Goal: Task Accomplishment & Management: Use online tool/utility

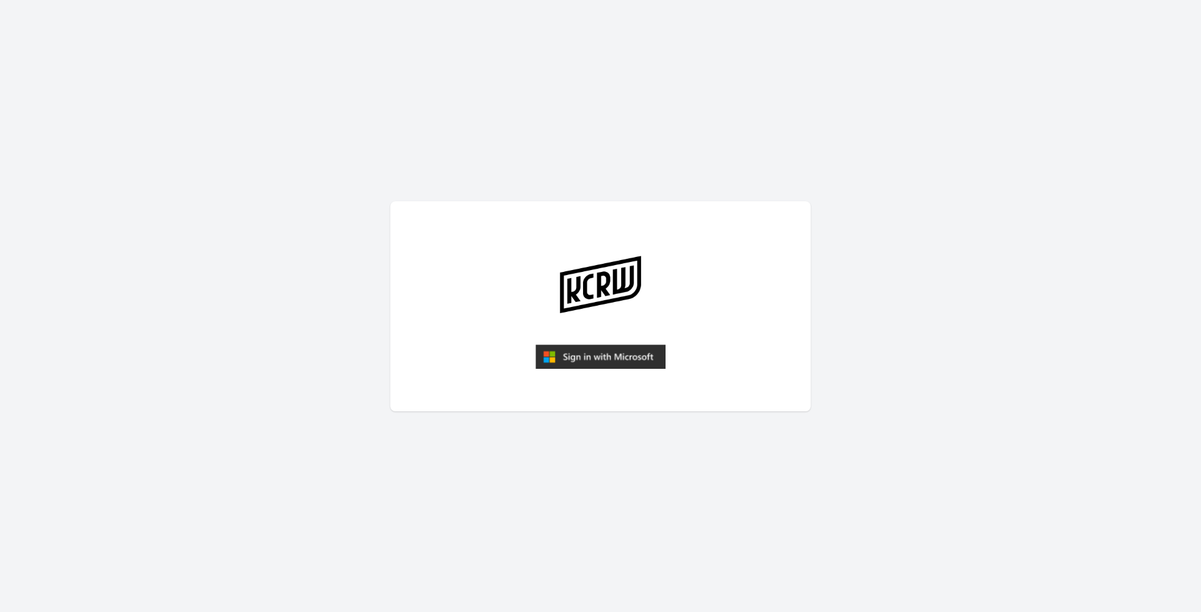
click at [597, 355] on img "submit" at bounding box center [600, 357] width 130 height 25
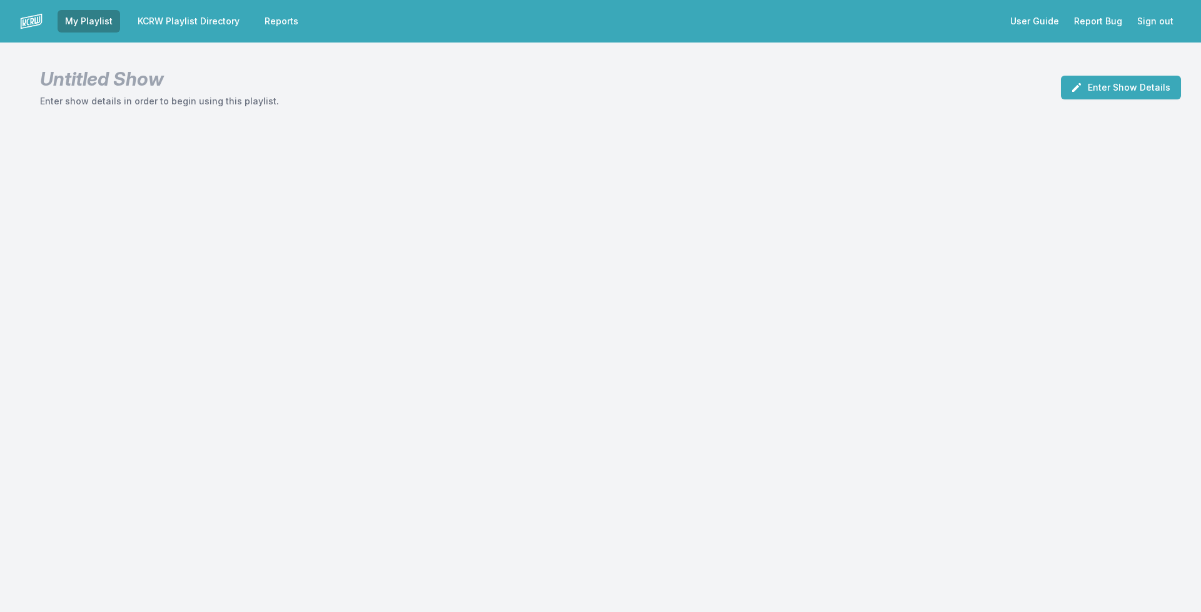
click at [1109, 73] on header "Untitled Show Enter show details in order to begin using this playlist. Enter S…" at bounding box center [600, 83] width 1201 height 80
click at [1106, 91] on button "Enter Show Details" at bounding box center [1121, 88] width 120 height 24
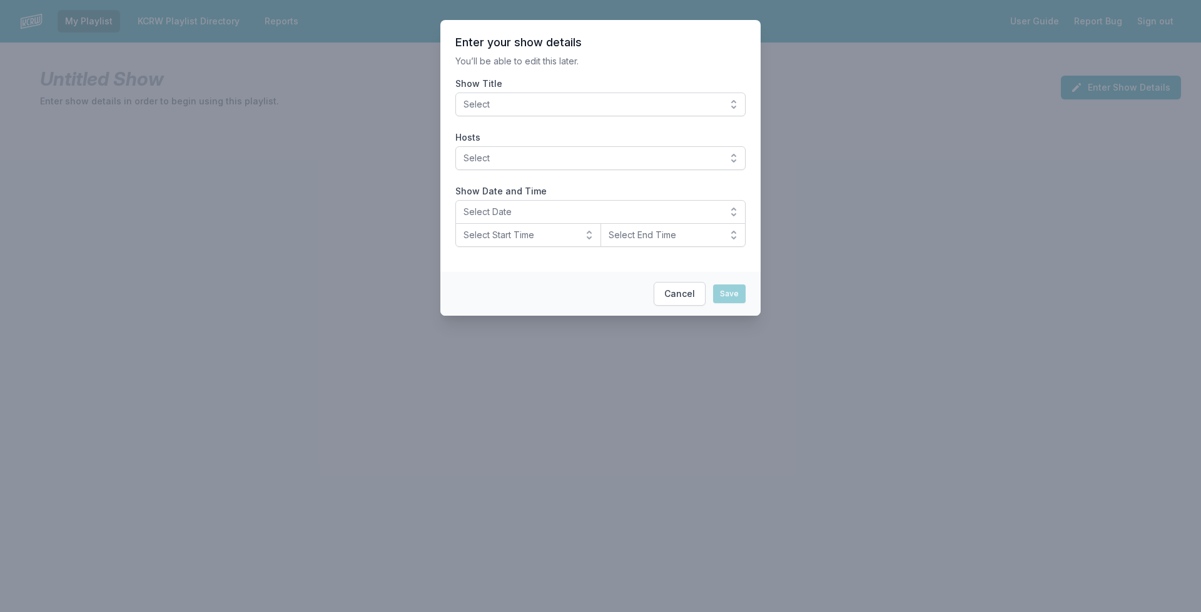
click at [558, 111] on button "Select" at bounding box center [600, 105] width 290 height 24
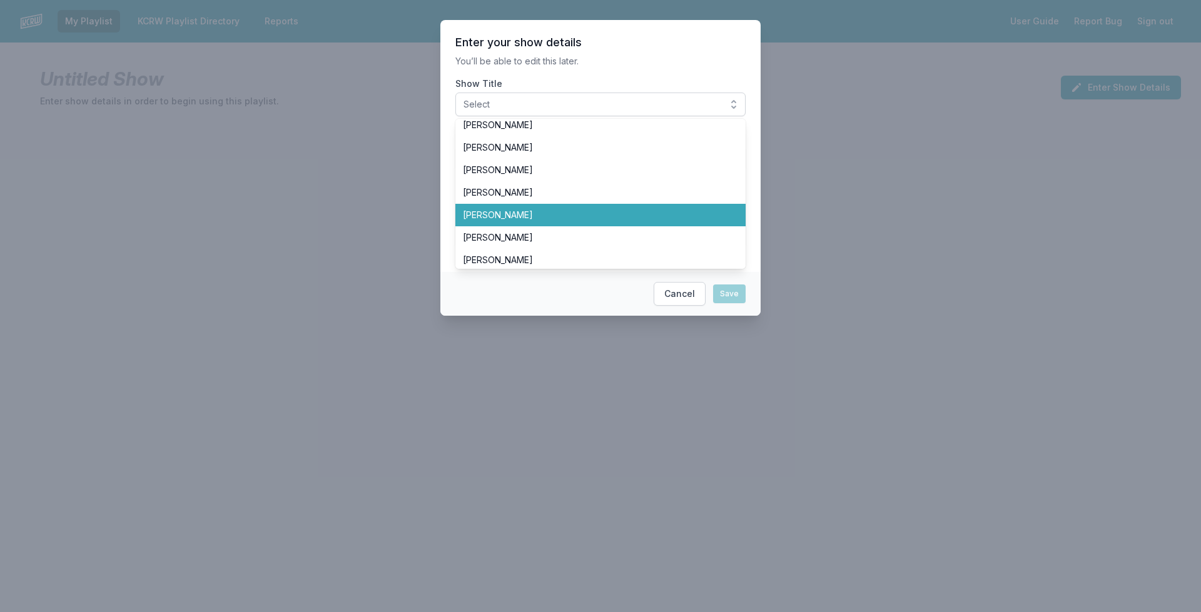
click at [498, 210] on span "[PERSON_NAME]" at bounding box center [593, 215] width 260 height 13
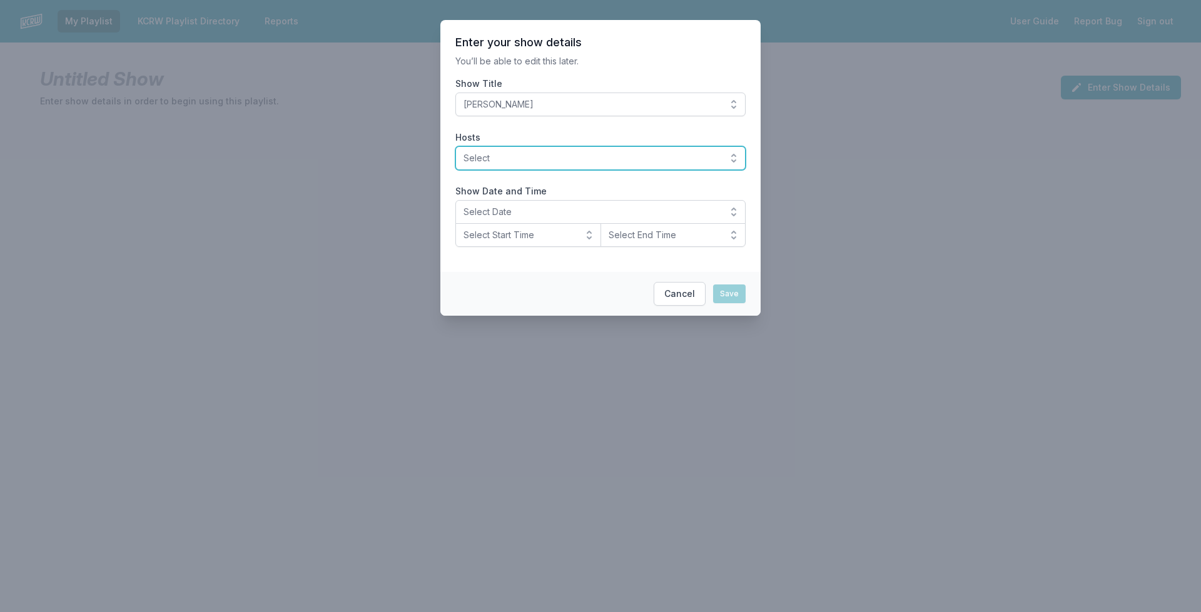
click at [523, 151] on button "Select" at bounding box center [600, 158] width 290 height 24
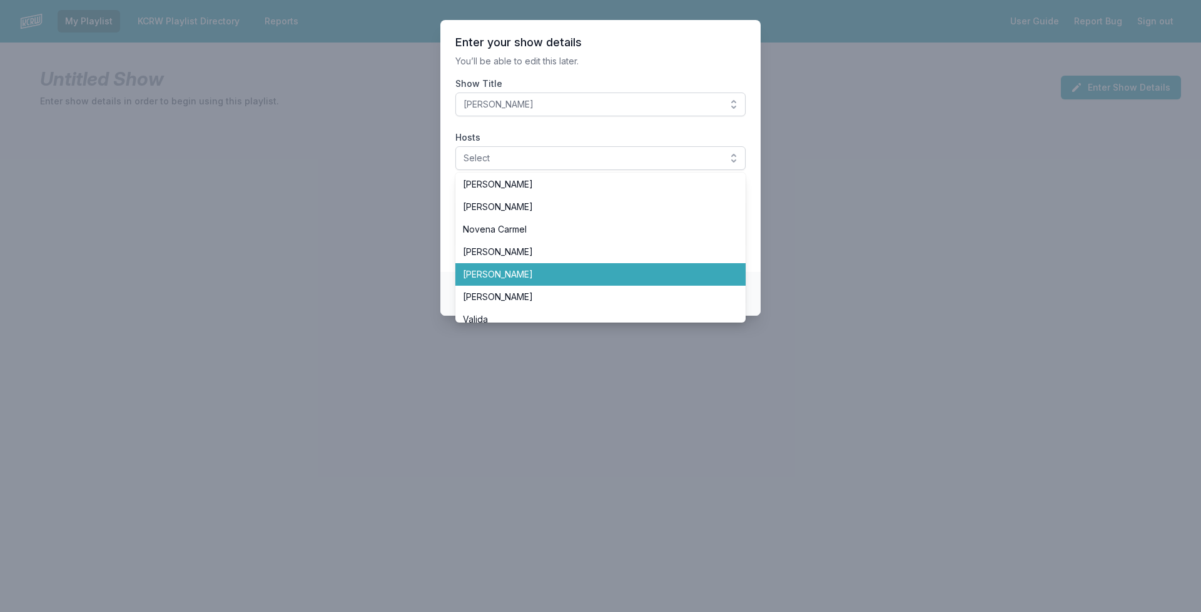
scroll to position [250, 0]
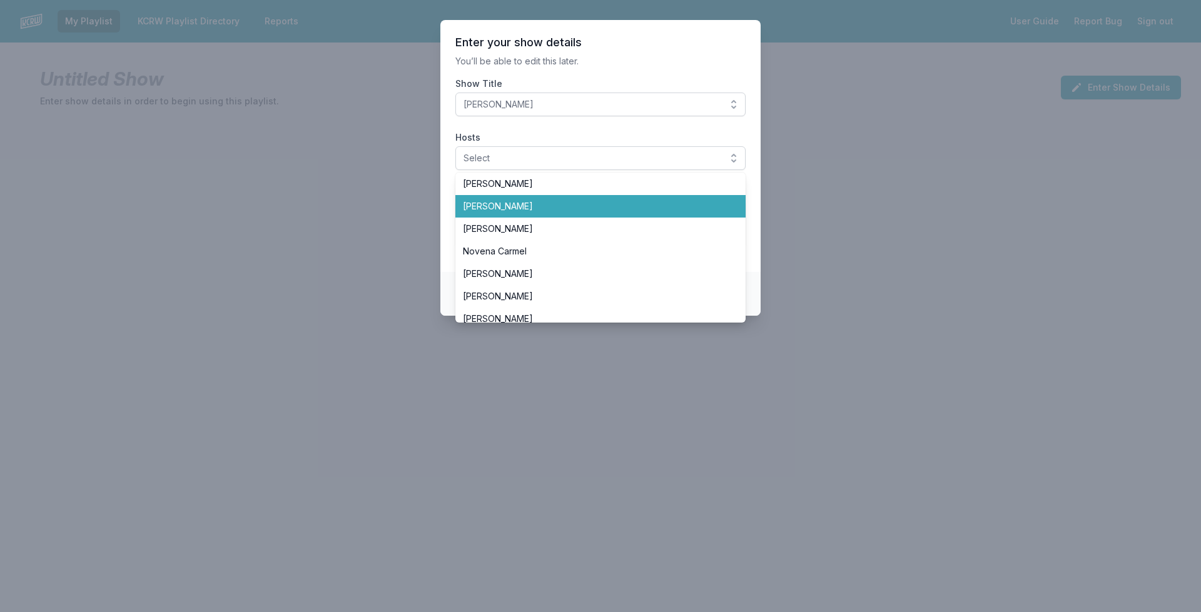
click at [536, 208] on span "[PERSON_NAME]" at bounding box center [593, 206] width 260 height 13
click at [512, 208] on span "[PERSON_NAME]" at bounding box center [593, 206] width 260 height 13
click at [502, 200] on li "[PERSON_NAME]" at bounding box center [600, 206] width 290 height 23
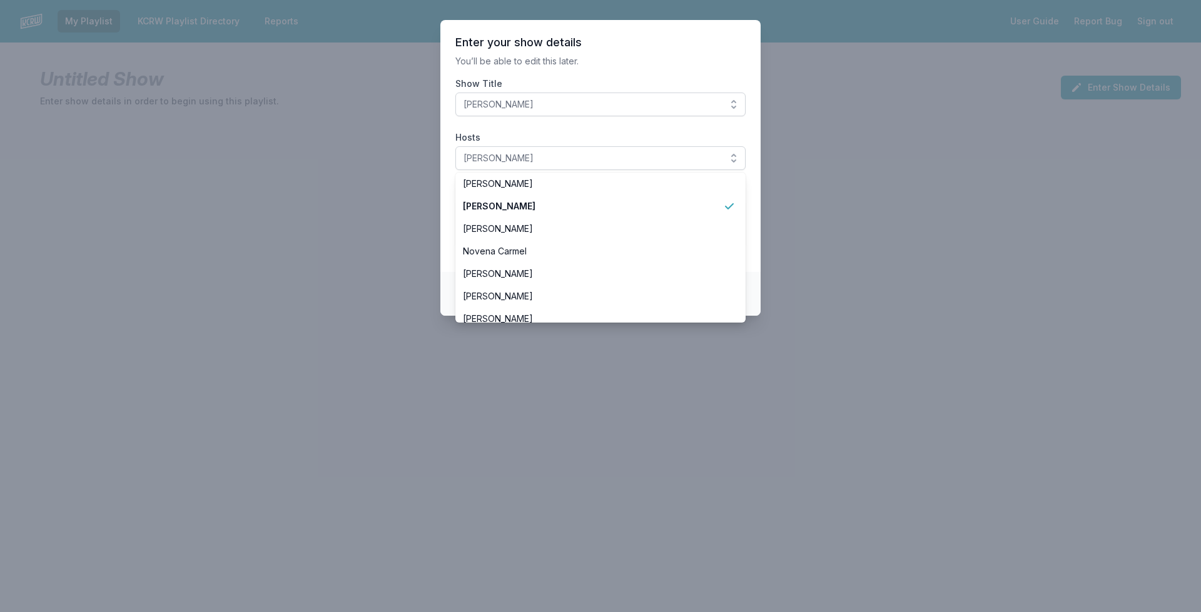
click at [445, 186] on section "Enter your show details You’ll be able to edit this later. Show Title [PERSON_N…" at bounding box center [600, 146] width 320 height 252
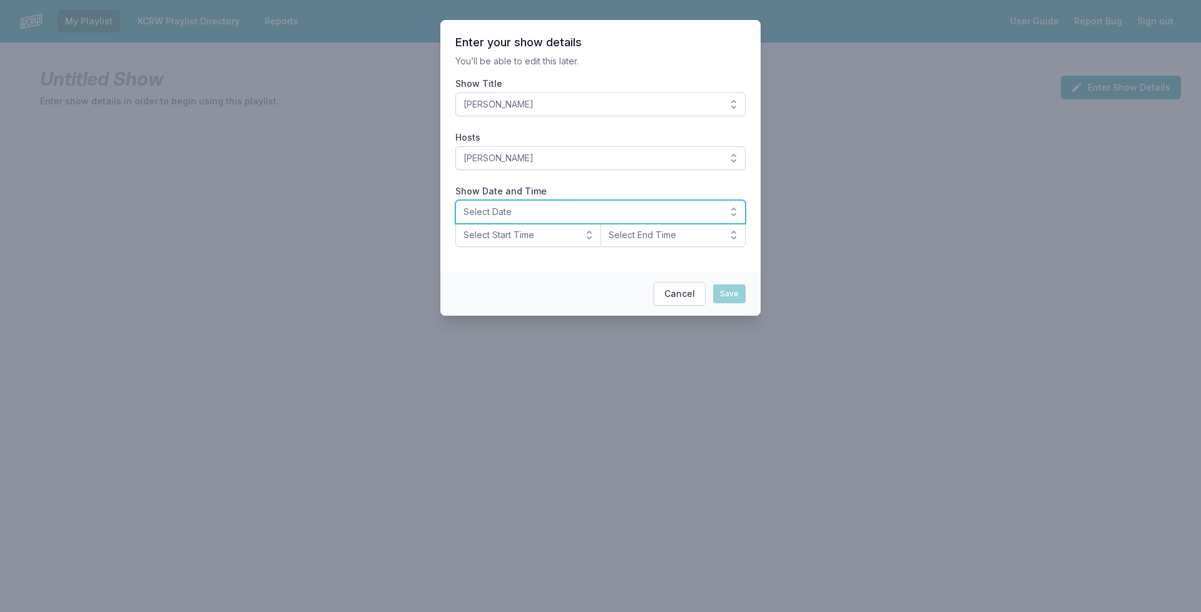
click at [495, 209] on span "Select Date" at bounding box center [591, 212] width 256 height 13
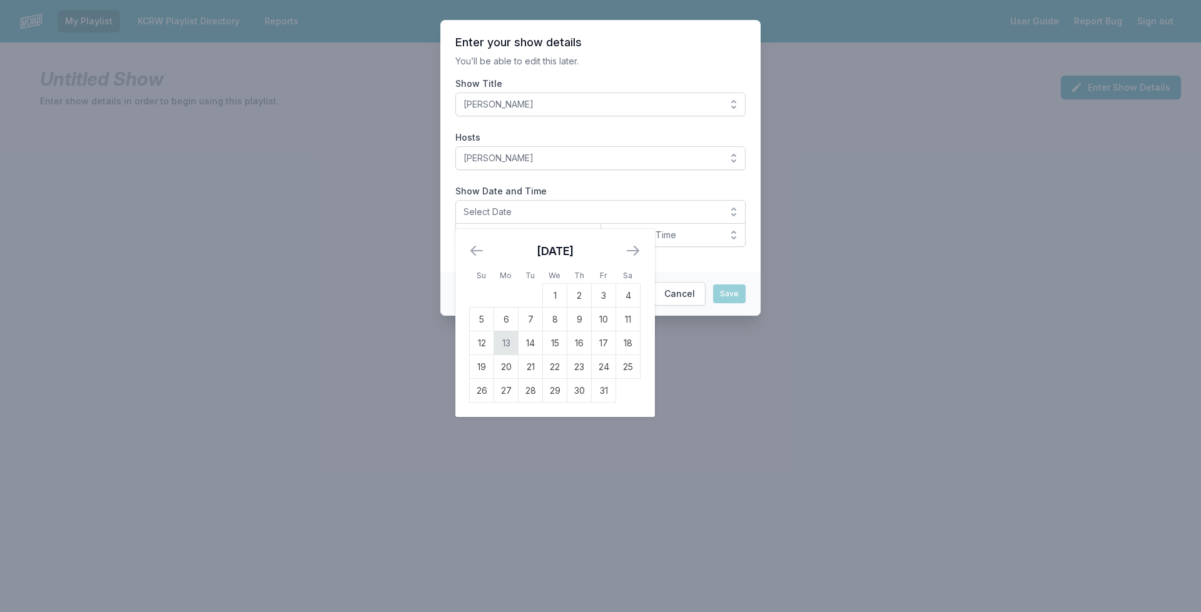
click at [503, 348] on td "13" at bounding box center [506, 343] width 24 height 24
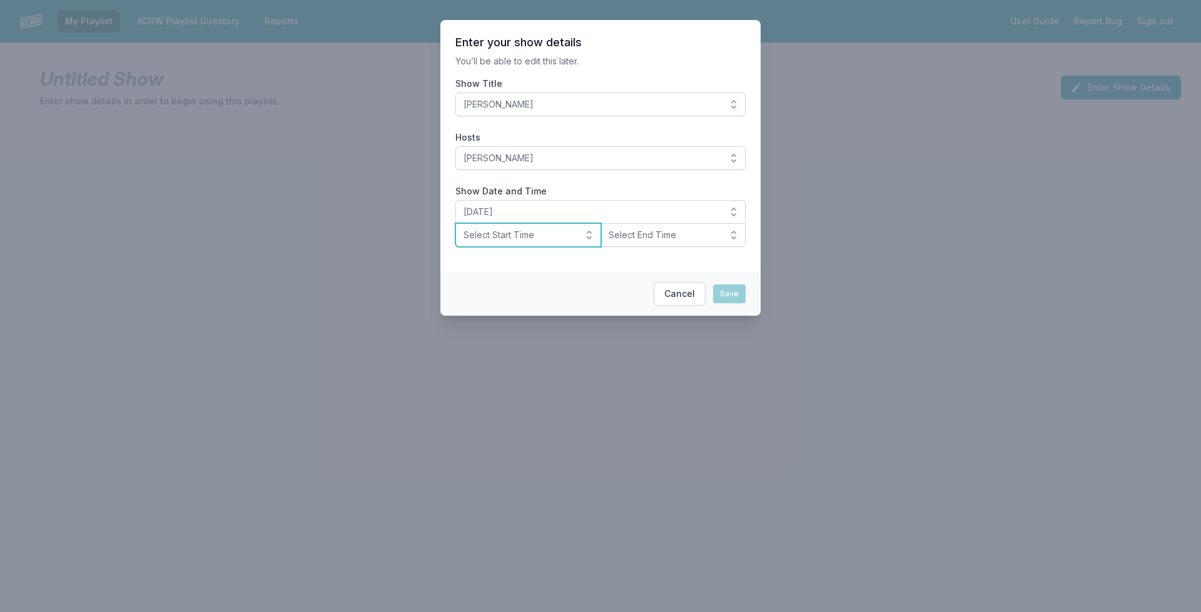
click at [504, 236] on span "Select Start Time" at bounding box center [519, 235] width 112 height 13
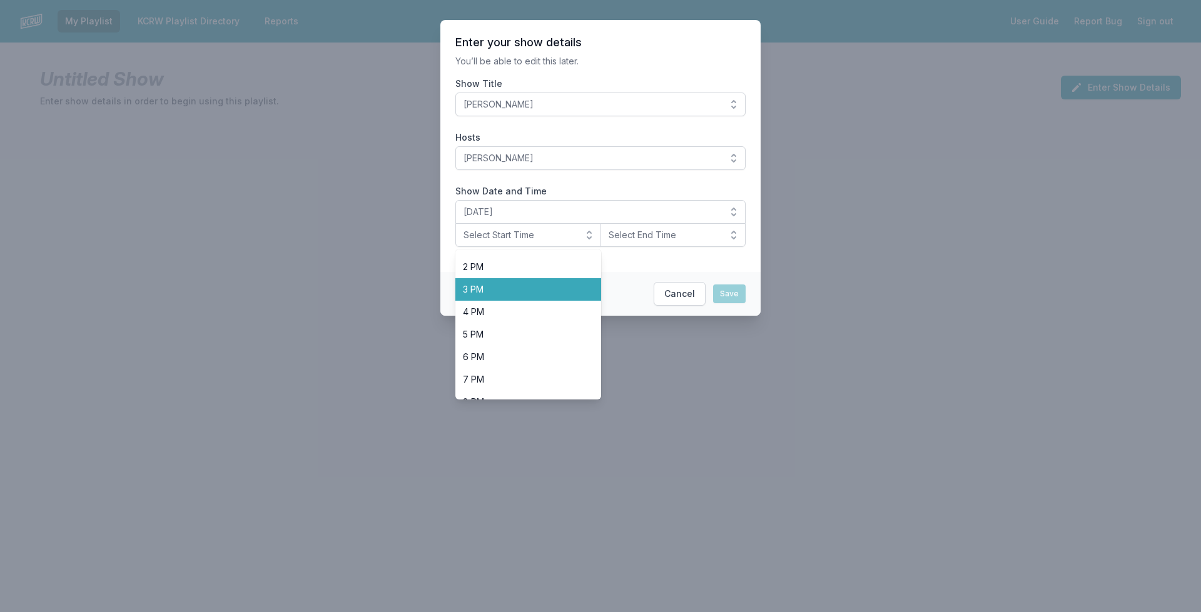
scroll to position [395, 0]
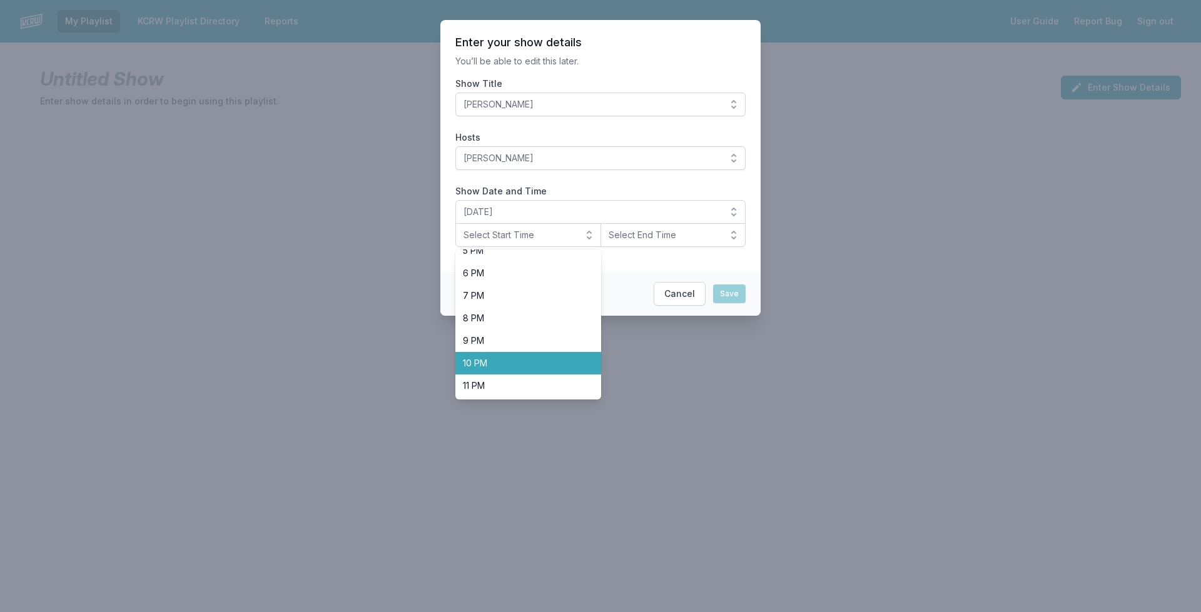
click at [503, 355] on li "10 PM" at bounding box center [528, 363] width 146 height 23
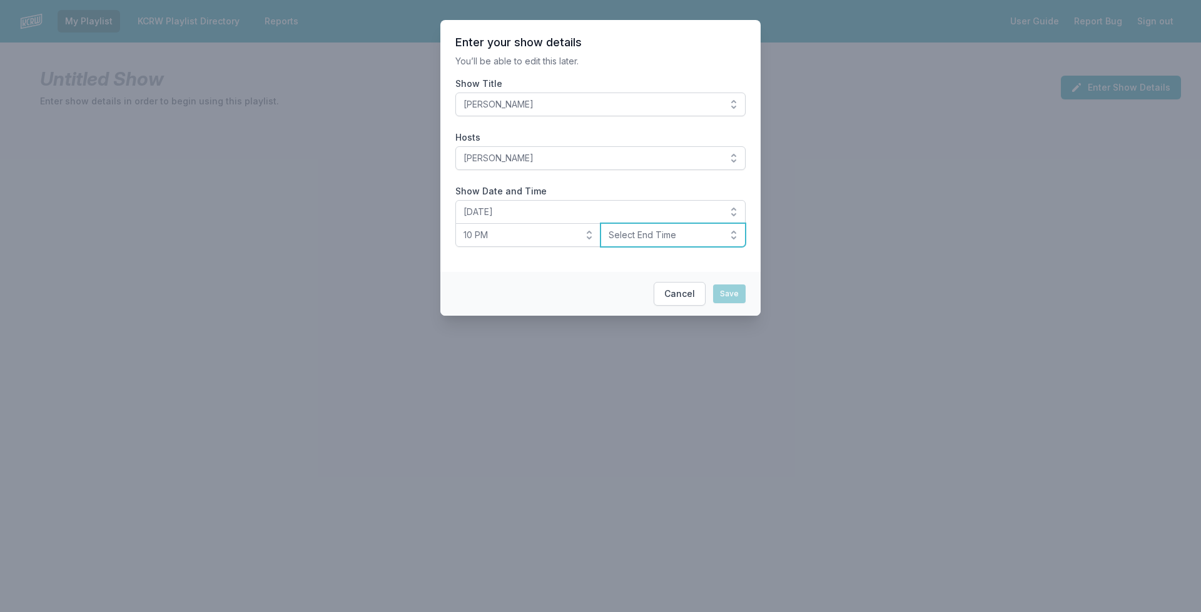
click at [650, 236] on span "Select End Time" at bounding box center [665, 235] width 112 height 13
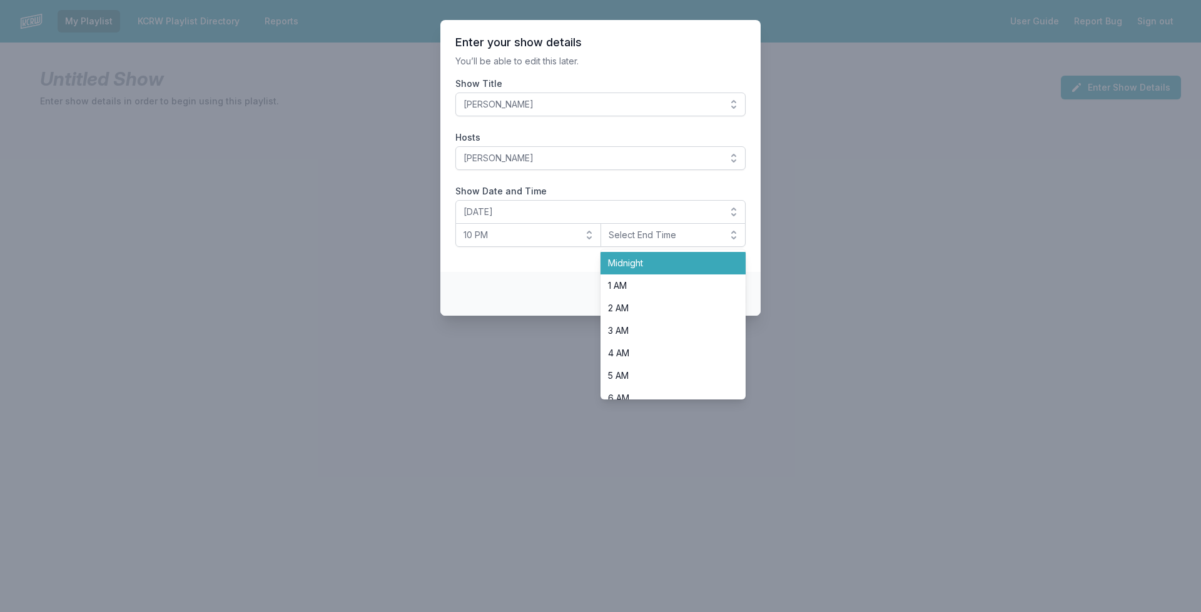
click at [640, 269] on span "Midnight" at bounding box center [666, 263] width 116 height 13
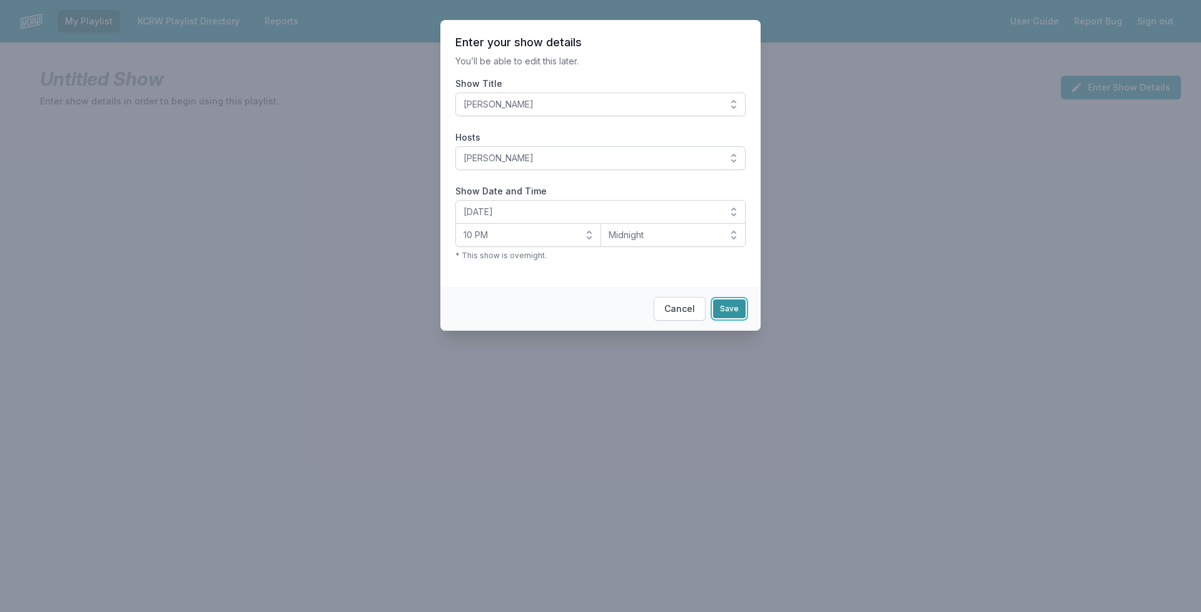
click at [721, 305] on button "Save" at bounding box center [729, 309] width 33 height 19
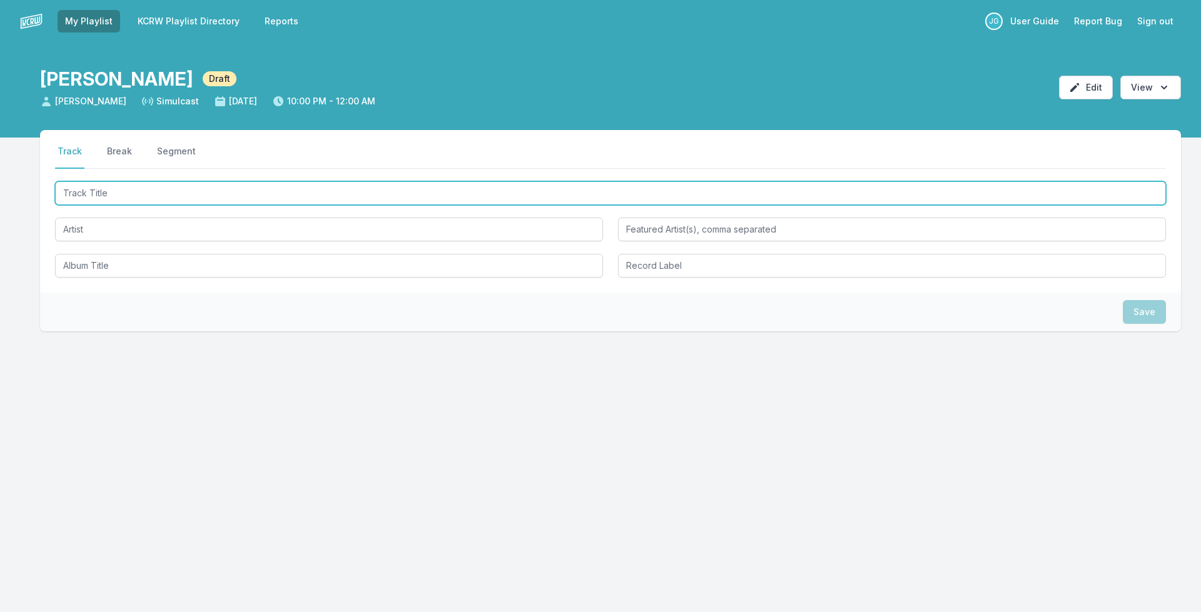
click at [151, 196] on input "Track Title" at bounding box center [610, 193] width 1111 height 24
type input "Bounce House"
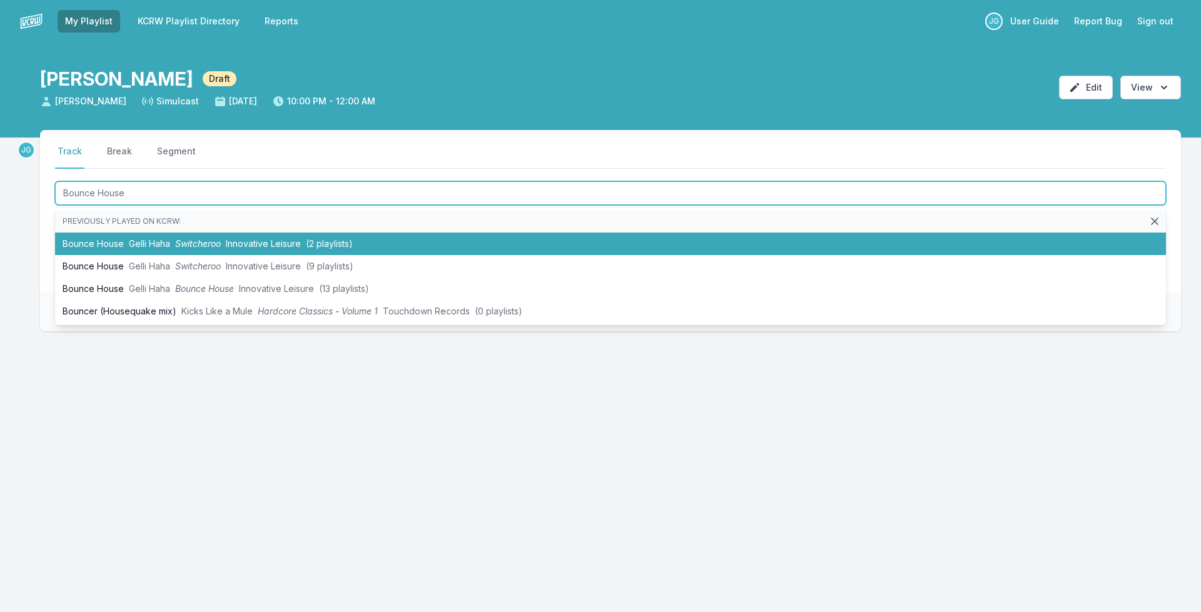
click at [138, 241] on span "Gelli Haha" at bounding box center [149, 243] width 41 height 11
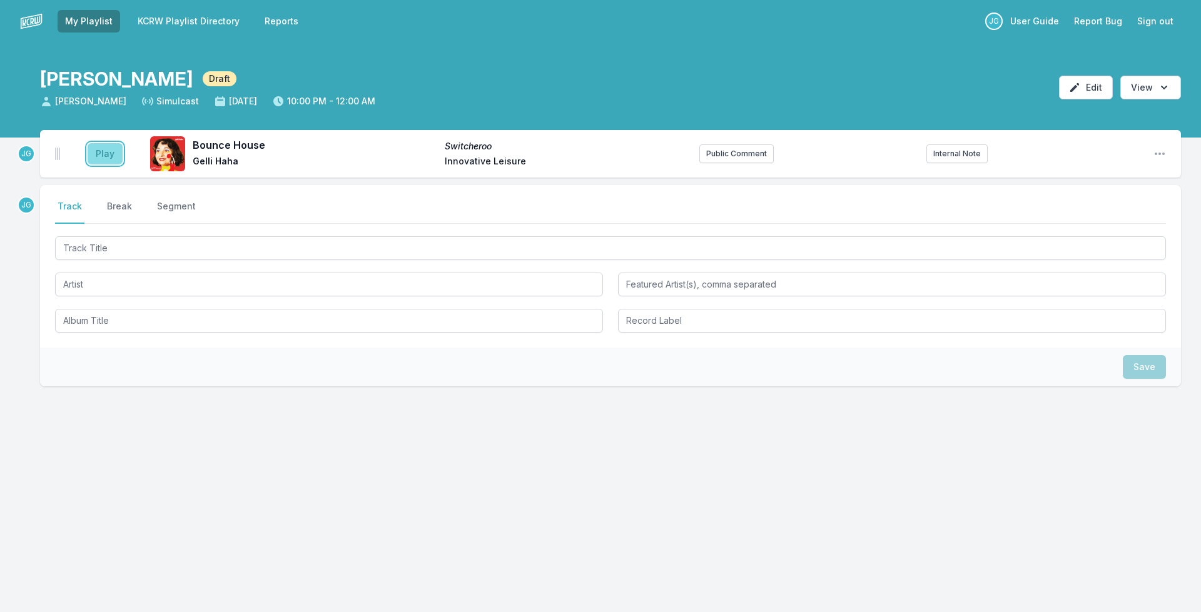
click at [97, 151] on button "Play" at bounding box center [105, 153] width 35 height 21
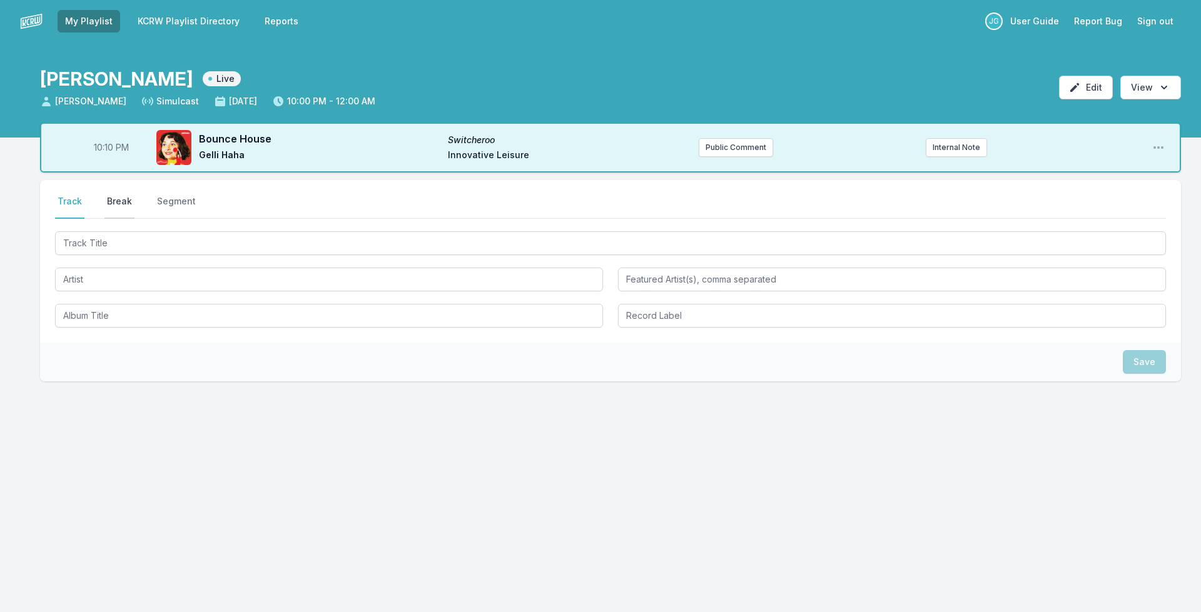
click at [113, 196] on button "Break" at bounding box center [119, 207] width 30 height 24
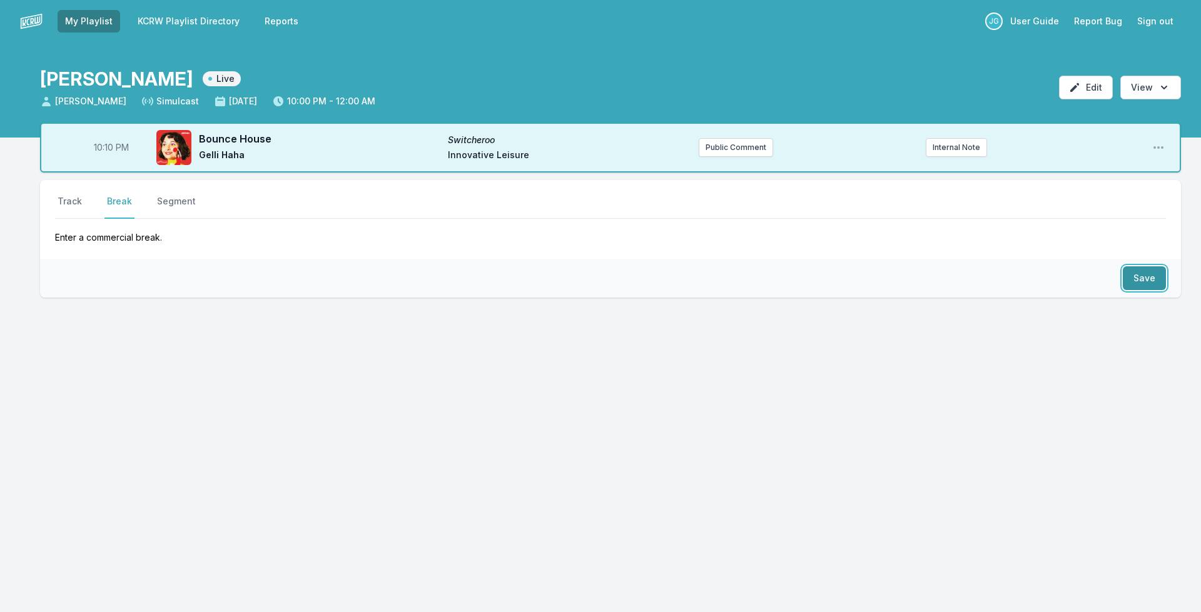
click at [1146, 274] on button "Save" at bounding box center [1144, 278] width 43 height 24
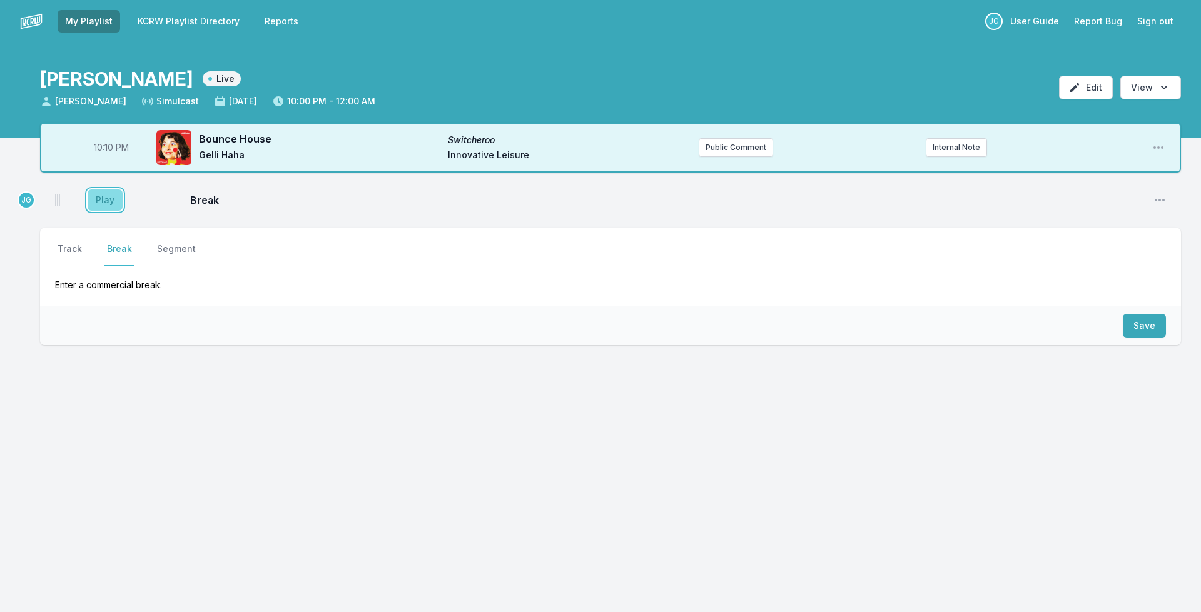
click at [111, 205] on button "Play" at bounding box center [105, 199] width 35 height 21
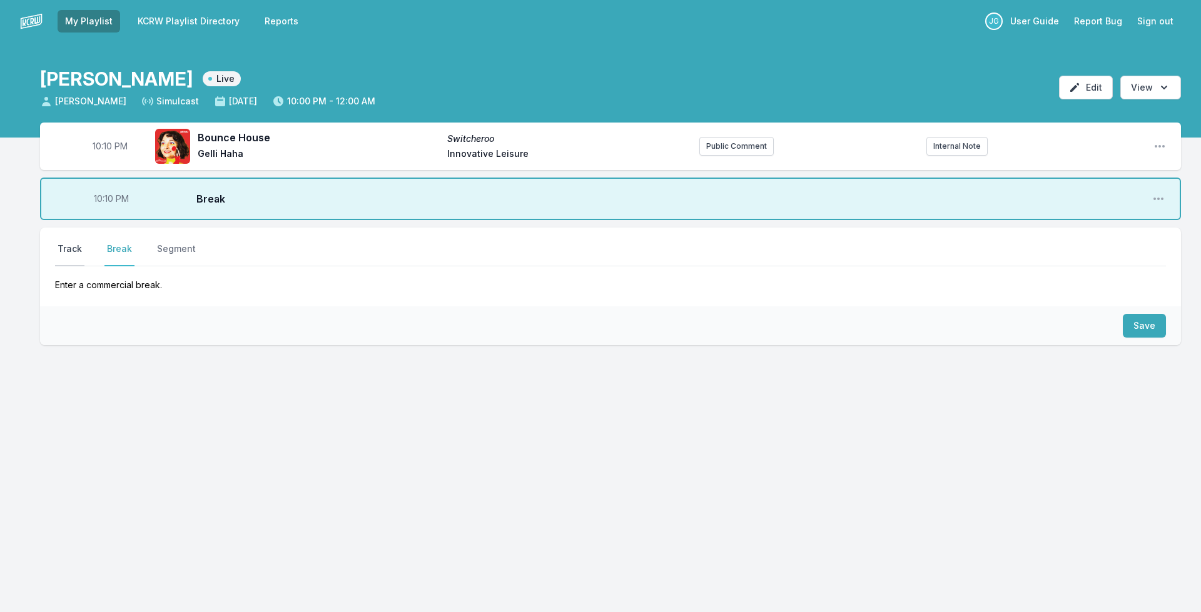
click at [82, 249] on button "Track" at bounding box center [69, 255] width 29 height 24
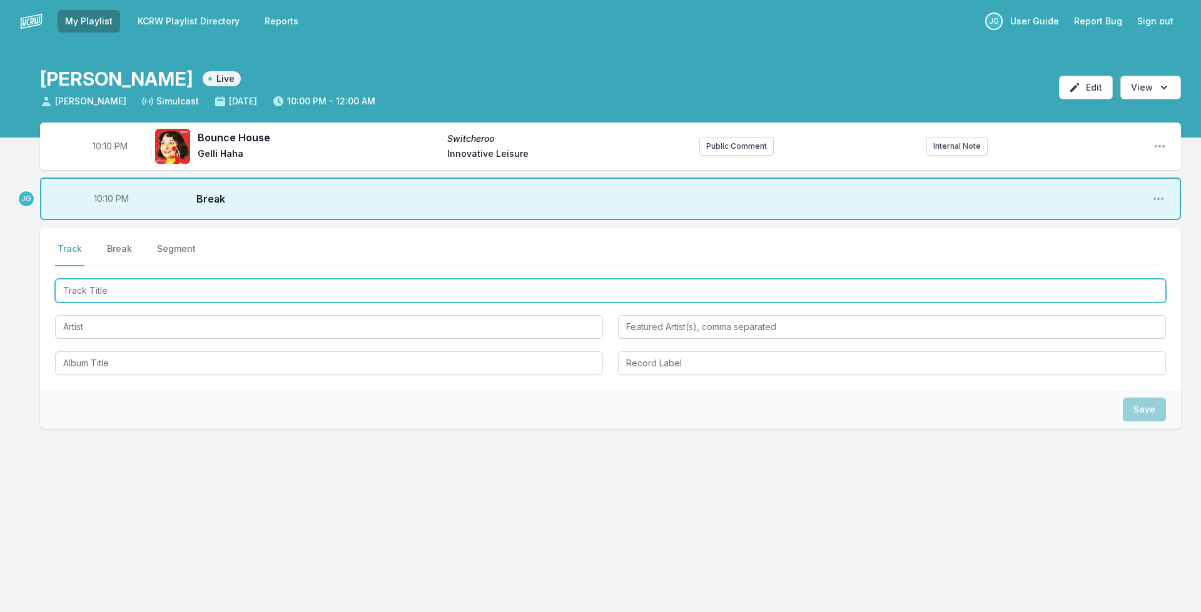
click at [175, 296] on input "Track Title" at bounding box center [610, 291] width 1111 height 24
type input "Who's Your Boy"
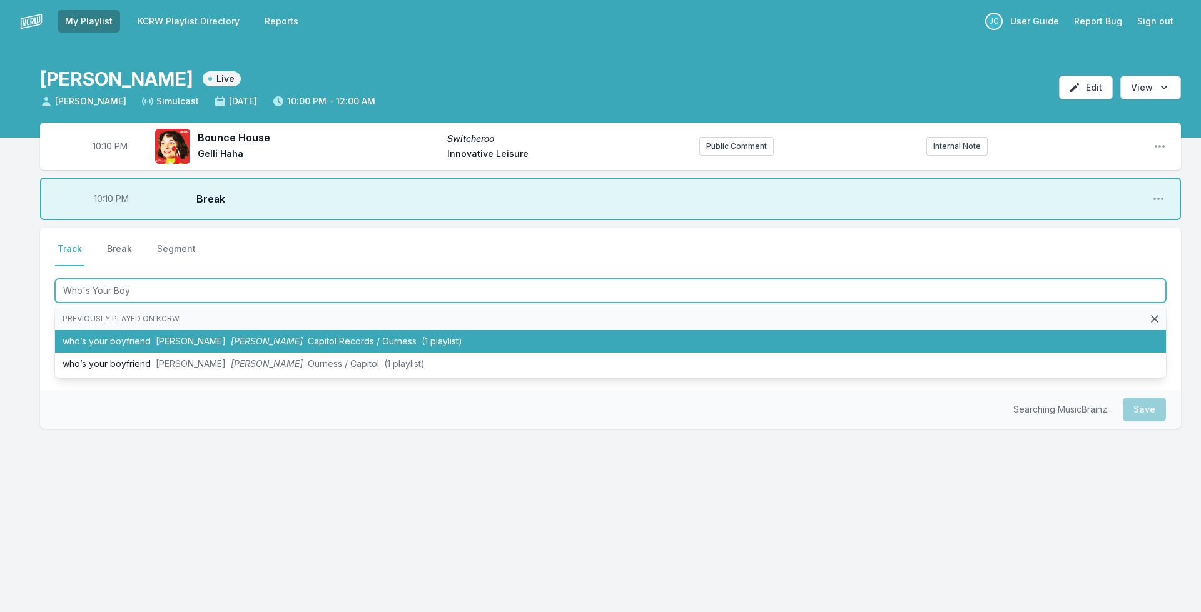
click at [181, 338] on span "Royel Otis" at bounding box center [191, 341] width 70 height 11
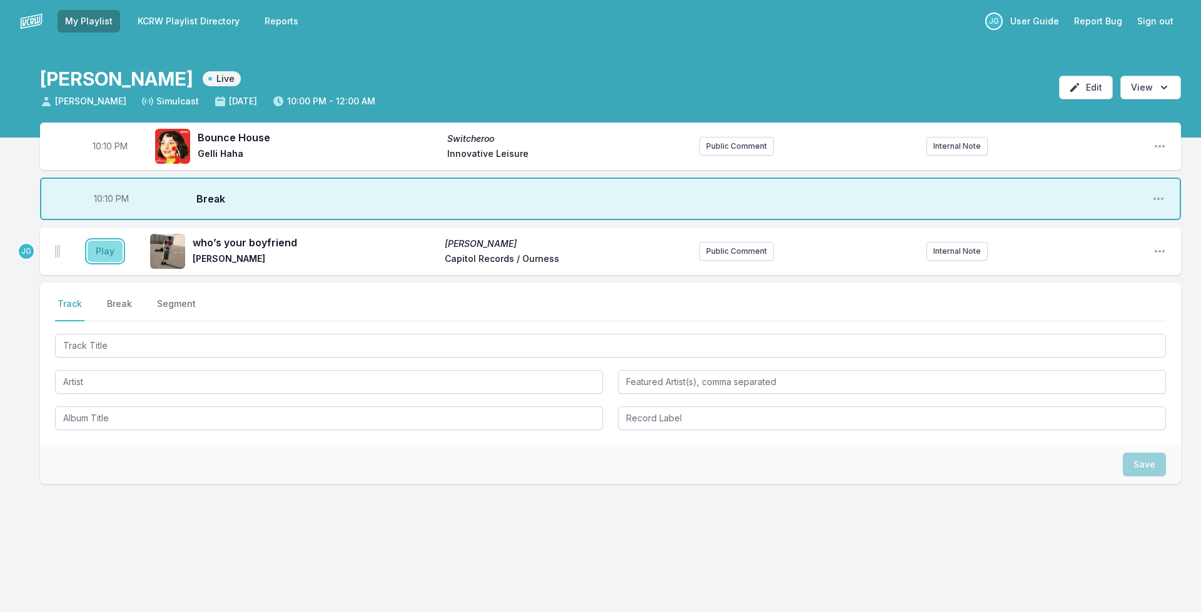
click at [109, 248] on button "Play" at bounding box center [105, 251] width 35 height 21
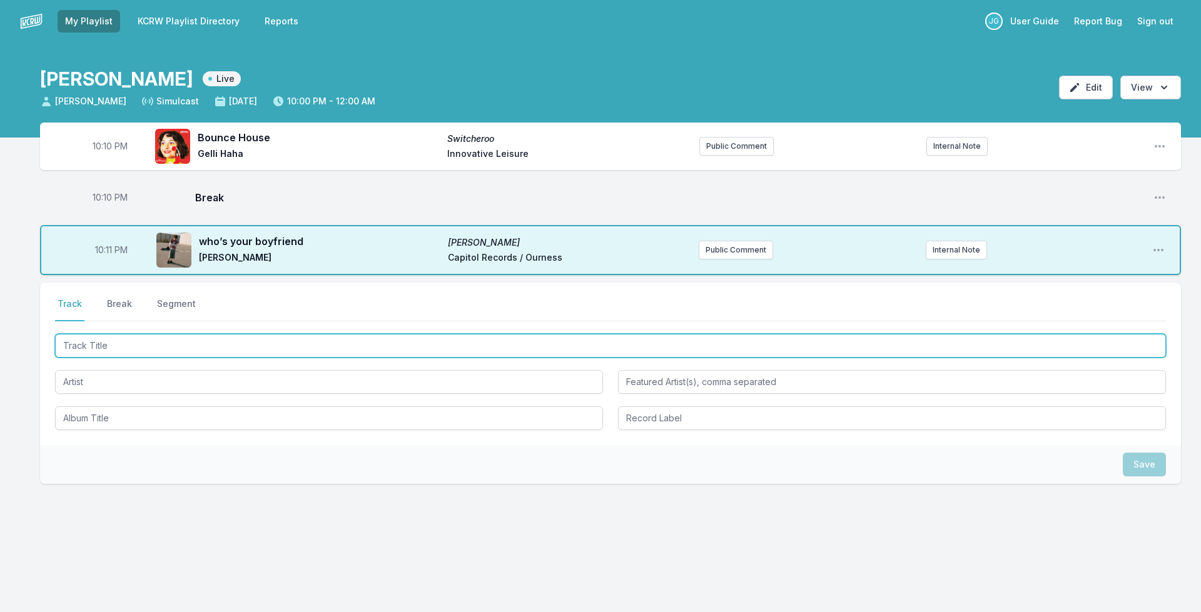
click at [141, 344] on input "Track Title" at bounding box center [610, 346] width 1111 height 24
type input "Wait For Me"
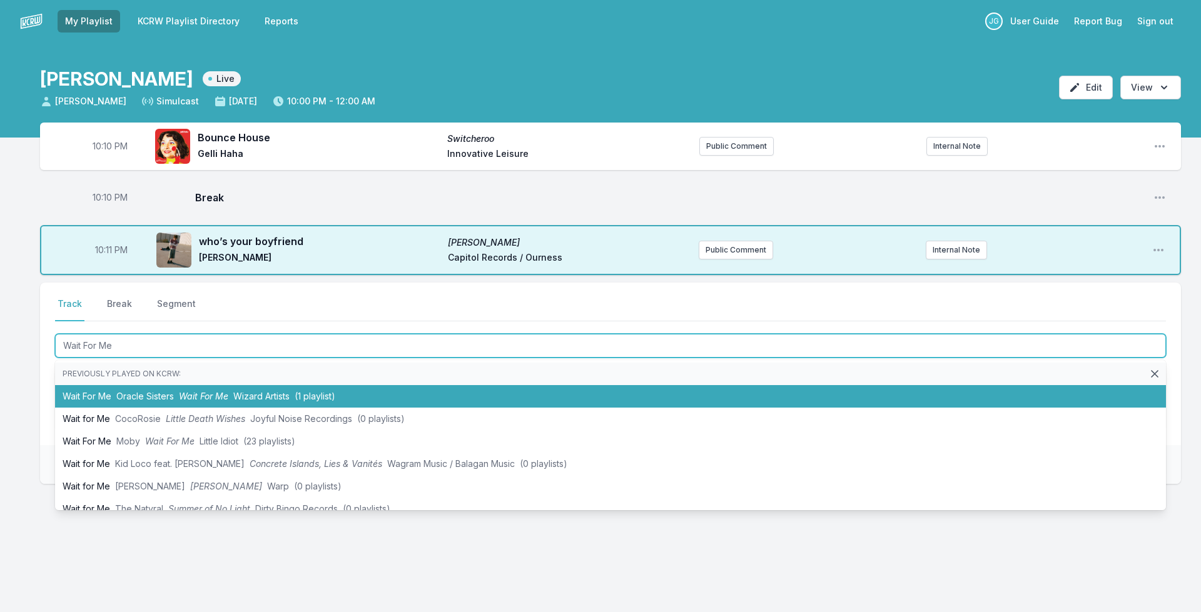
click at [117, 392] on span "Oracle Sisters" at bounding box center [145, 396] width 58 height 11
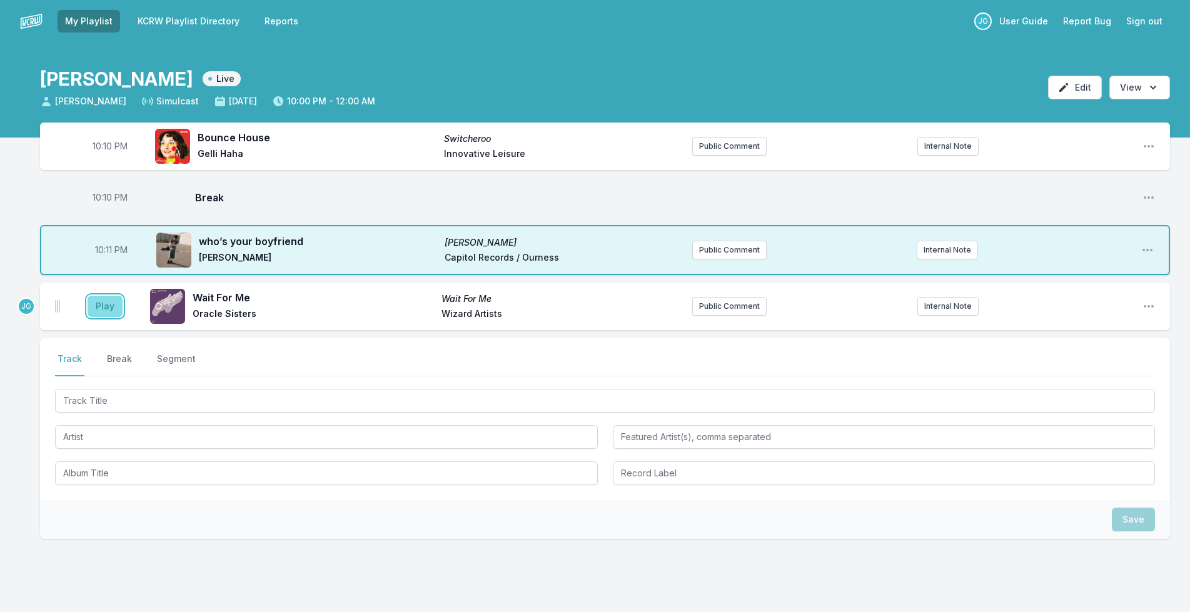
click at [111, 300] on button "Play" at bounding box center [105, 306] width 35 height 21
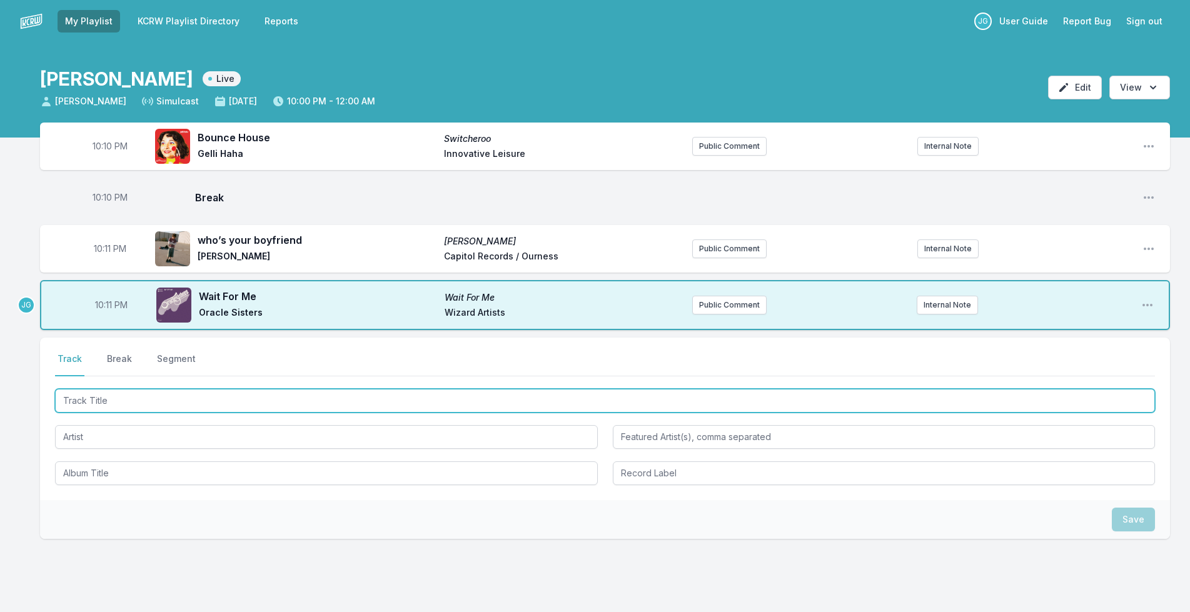
click at [106, 395] on input "Track Title" at bounding box center [605, 401] width 1100 height 24
click at [148, 402] on input "Track Title" at bounding box center [605, 401] width 1100 height 24
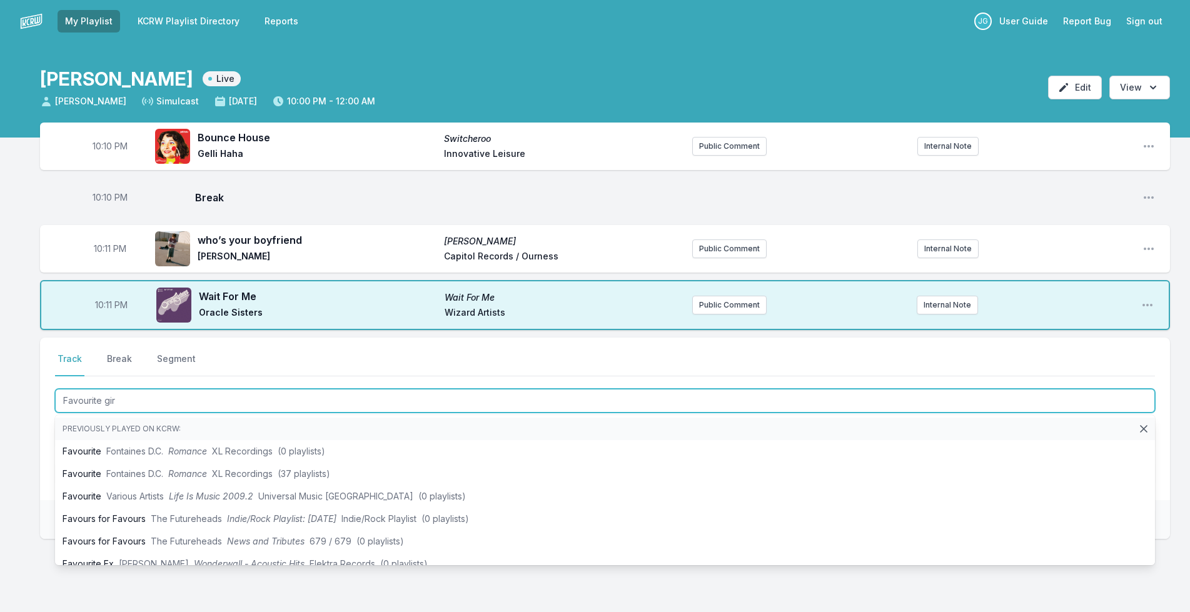
type input "Favourite girl"
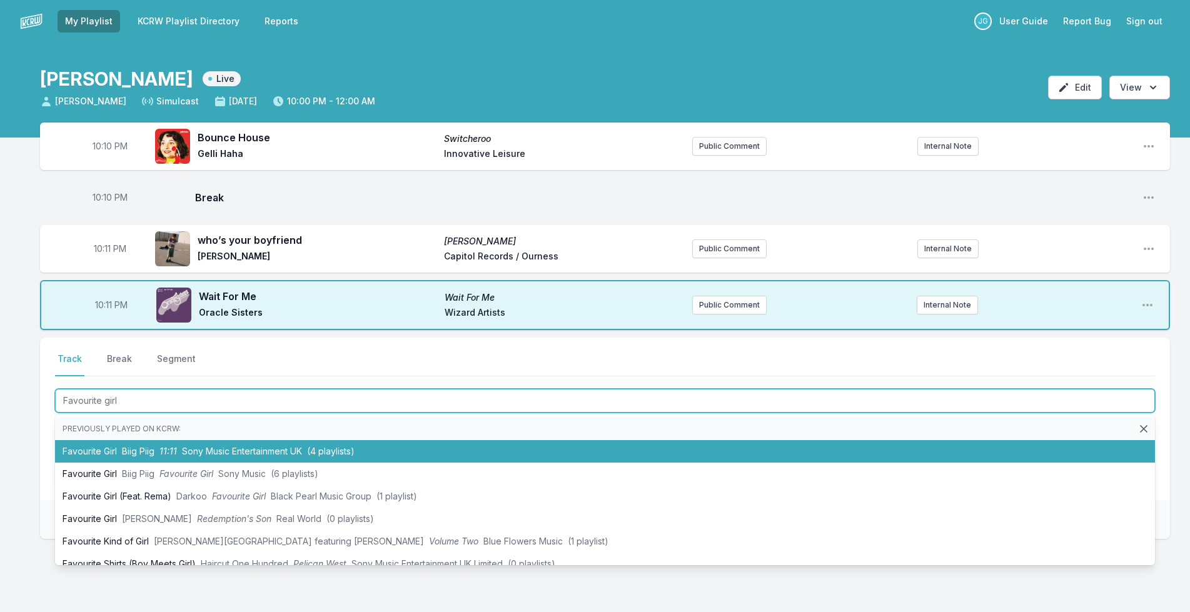
click at [161, 448] on span "11:11" at bounding box center [168, 451] width 18 height 11
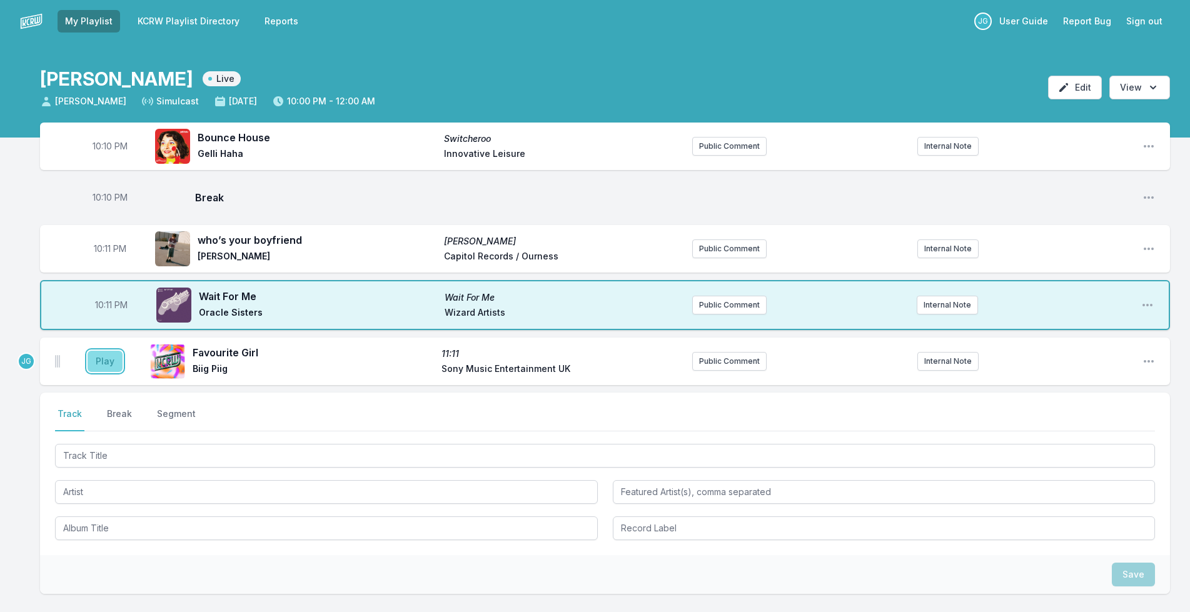
click at [108, 361] on button "Play" at bounding box center [105, 361] width 35 height 21
